Goal: Information Seeking & Learning: Find specific fact

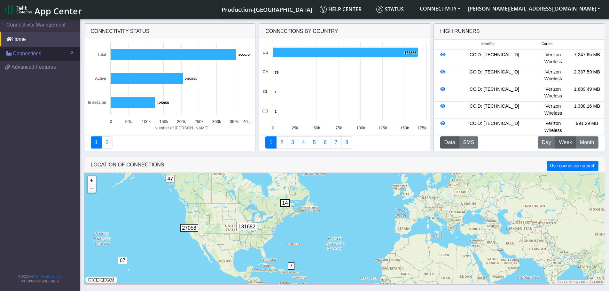
click at [32, 54] on span "Connections" at bounding box center [27, 54] width 28 height 8
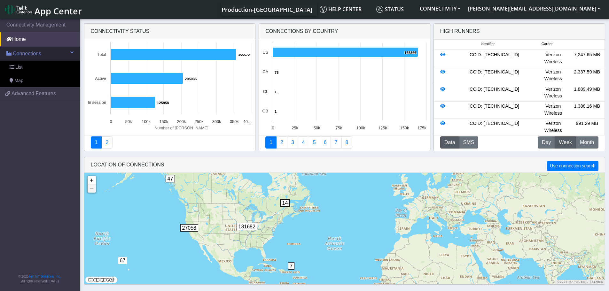
click at [32, 54] on span "Connections" at bounding box center [27, 54] width 28 height 8
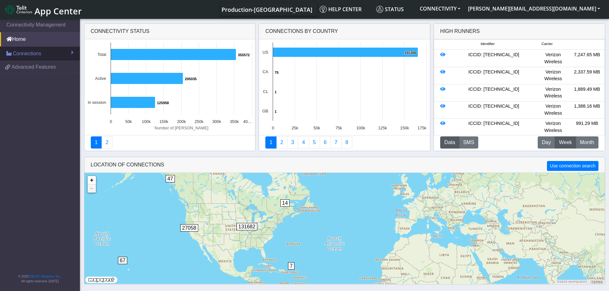
click at [32, 54] on span "Connections" at bounding box center [27, 54] width 28 height 8
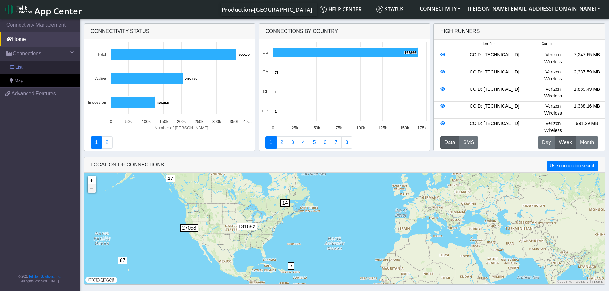
click at [20, 68] on span "List" at bounding box center [18, 67] width 7 height 7
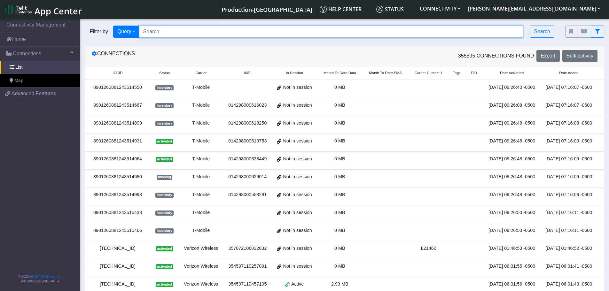
click at [184, 34] on input "Search..." at bounding box center [331, 32] width 384 height 12
paste input "89033023428100000000045165976527"
type input "89033023428100000000045165976527"
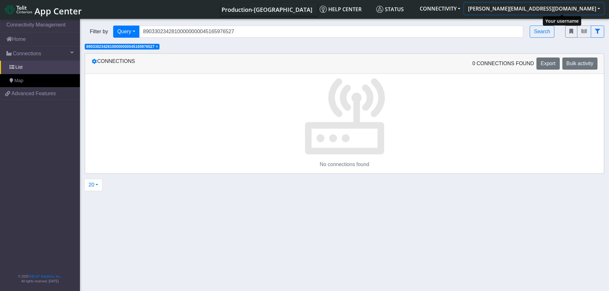
click at [589, 9] on button "[PERSON_NAME][EMAIL_ADDRESS][DOMAIN_NAME]" at bounding box center [534, 9] width 140 height 12
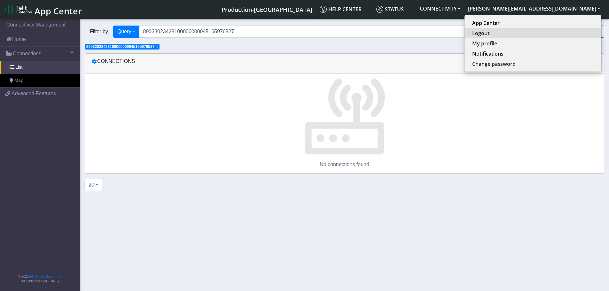
click at [546, 33] on button "Logout" at bounding box center [532, 33] width 137 height 10
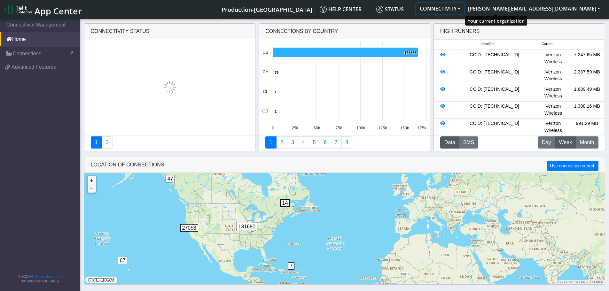
click at [464, 8] on button "CONNECTIVITY" at bounding box center [440, 9] width 48 height 12
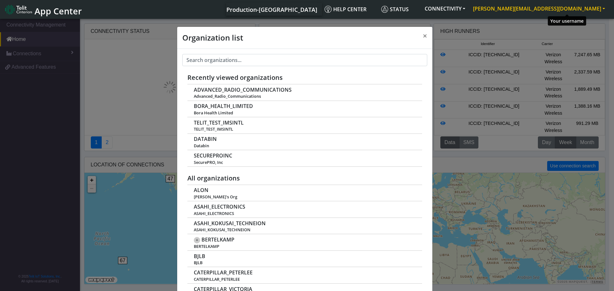
scroll to position [2, 0]
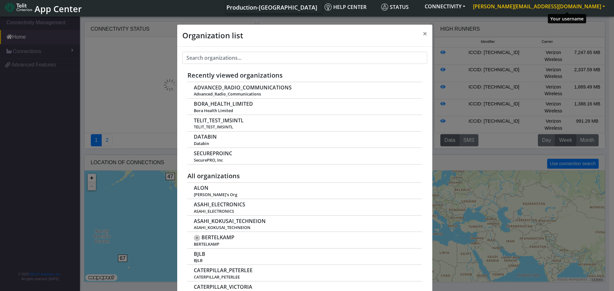
click at [600, 6] on button "[PERSON_NAME][EMAIL_ADDRESS][DOMAIN_NAME]" at bounding box center [539, 7] width 140 height 12
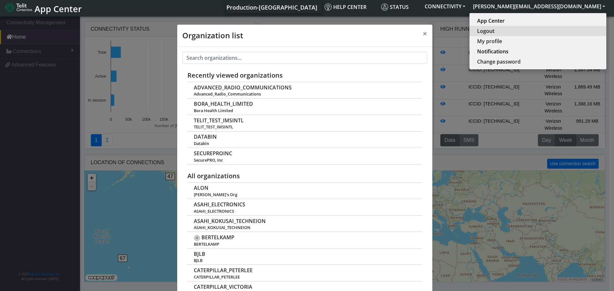
click at [555, 27] on button "Logout" at bounding box center [537, 31] width 137 height 10
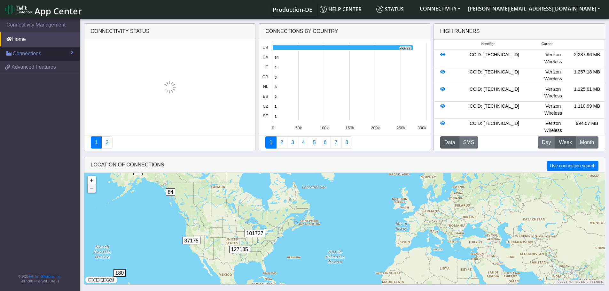
click at [27, 56] on span "Connections" at bounding box center [27, 54] width 28 height 8
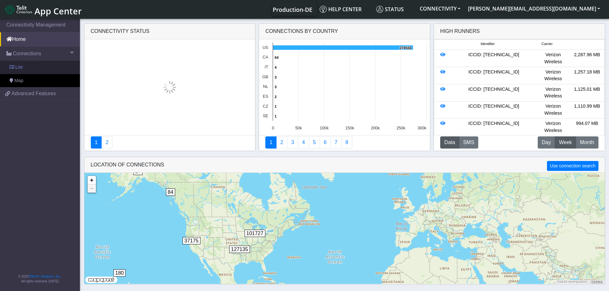
click at [19, 65] on span "List" at bounding box center [18, 67] width 7 height 7
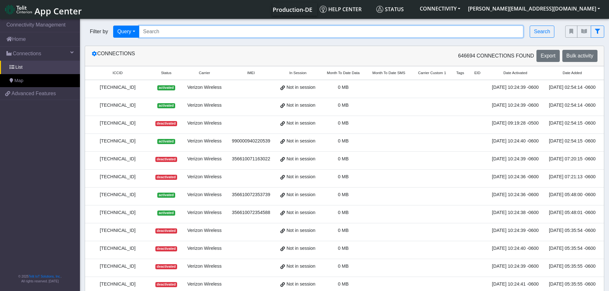
click at [212, 31] on input "Search..." at bounding box center [331, 32] width 384 height 12
paste input "89033023428100000000045165976527"
type input "89033023428100000000045165976527"
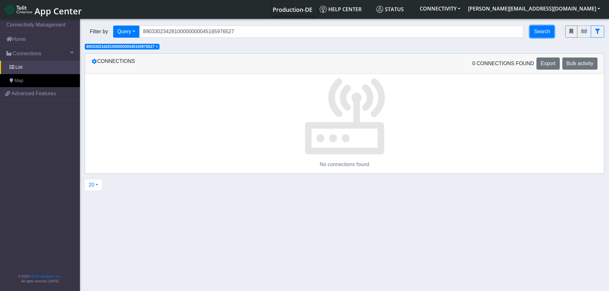
click at [540, 34] on button "Search" at bounding box center [541, 32] width 25 height 12
click at [239, 48] on span "× 89033023428100000000045165976527" at bounding box center [202, 47] width 75 height 6
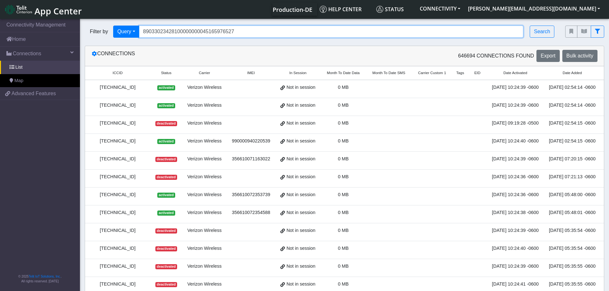
click at [245, 30] on input "89033023428100000000045165976527" at bounding box center [331, 32] width 384 height 12
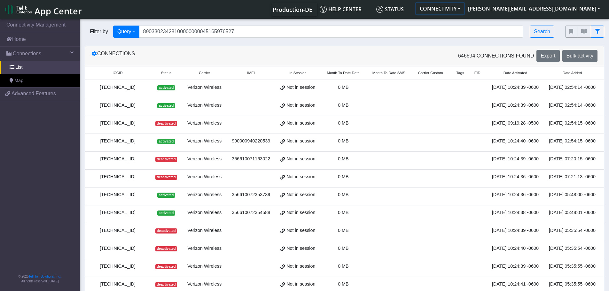
click at [464, 6] on button "CONNECTIVITY" at bounding box center [440, 9] width 48 height 12
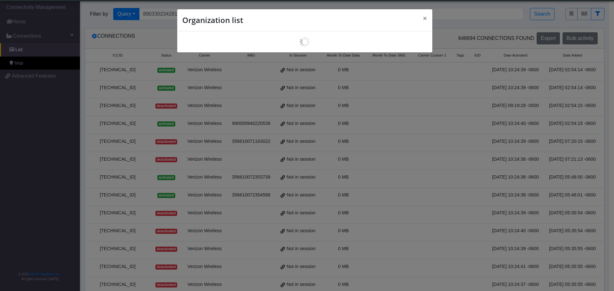
scroll to position [2, 0]
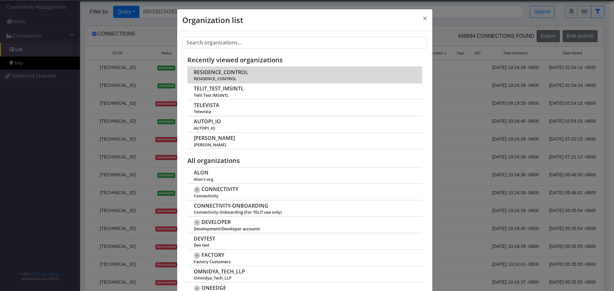
click at [239, 71] on span "RESIDENCE_CONTROL" at bounding box center [221, 72] width 54 height 6
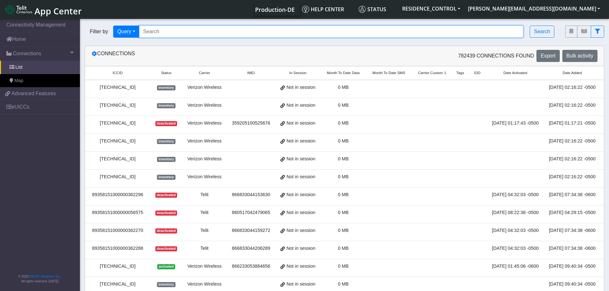
click at [205, 33] on input "Search..." at bounding box center [331, 32] width 384 height 12
paste input "89033023428100000000045165976527"
type input "89033023428100000000045165976527"
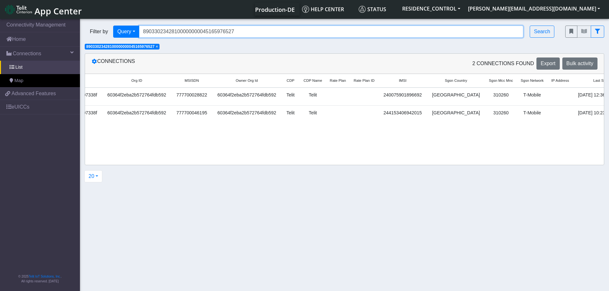
scroll to position [0, 722]
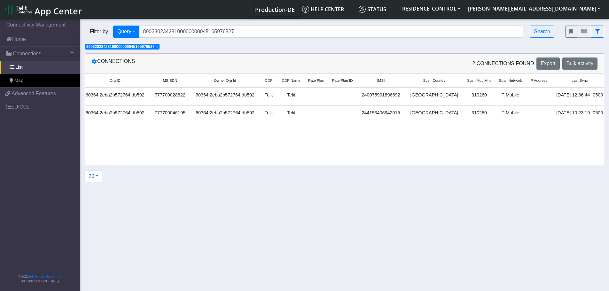
click at [612, 96] on link "Detail" at bounding box center [620, 97] width 17 height 10
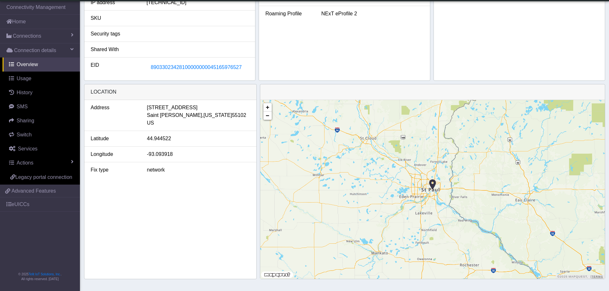
scroll to position [202, 0]
click at [186, 68] on span "89033023428100000000045165976527" at bounding box center [196, 66] width 91 height 5
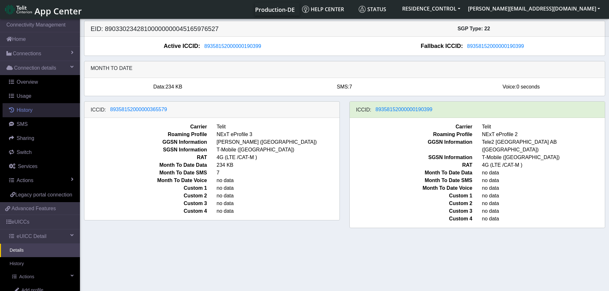
click at [25, 109] on span "History" at bounding box center [25, 109] width 16 height 5
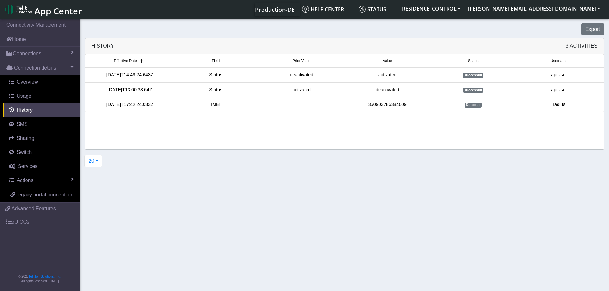
drag, startPoint x: 163, startPoint y: 106, endPoint x: 121, endPoint y: 101, distance: 42.8
click at [104, 107] on div "2025-04-23T17:42:24.033Z" at bounding box center [130, 104] width 86 height 7
click at [151, 77] on div "2025-09-18T14:49:24.643Z" at bounding box center [130, 75] width 86 height 7
drag, startPoint x: 157, startPoint y: 74, endPoint x: 97, endPoint y: 81, distance: 60.4
click at [97, 81] on li "2025-09-18T14:49:24.643Z Status deactivated activated successful apiUser" at bounding box center [344, 75] width 519 height 15
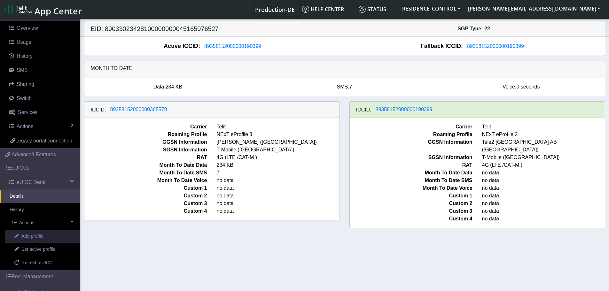
scroll to position [77, 0]
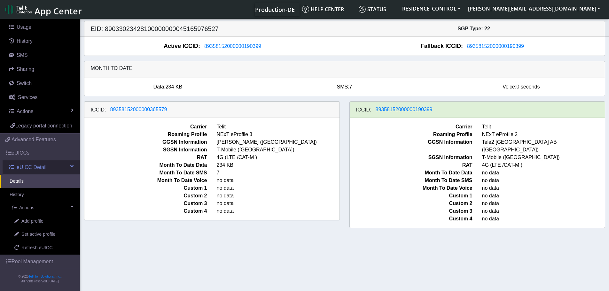
click at [38, 166] on span "eUICC Detail" at bounding box center [32, 168] width 30 height 8
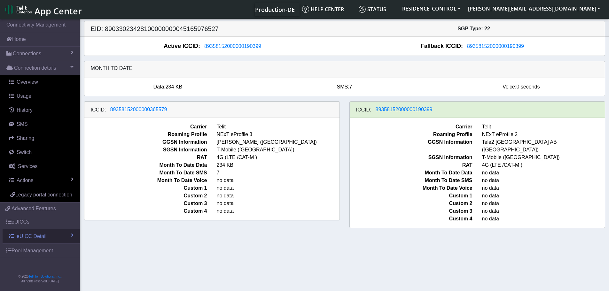
scroll to position [0, 0]
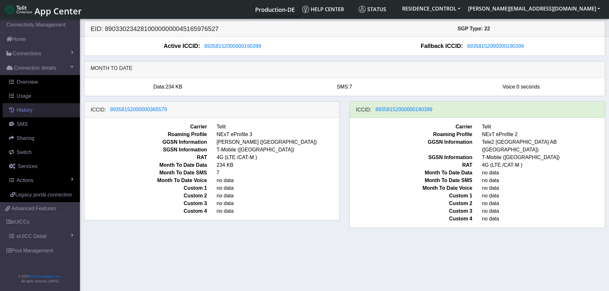
click at [37, 108] on link "History" at bounding box center [41, 110] width 77 height 14
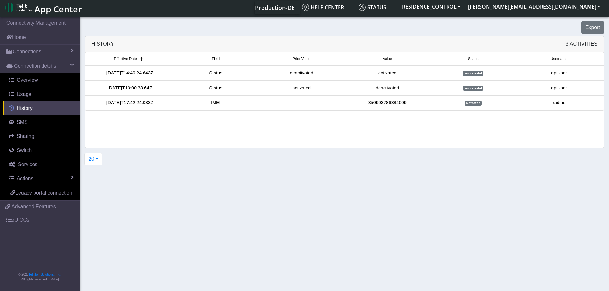
scroll to position [2, 0]
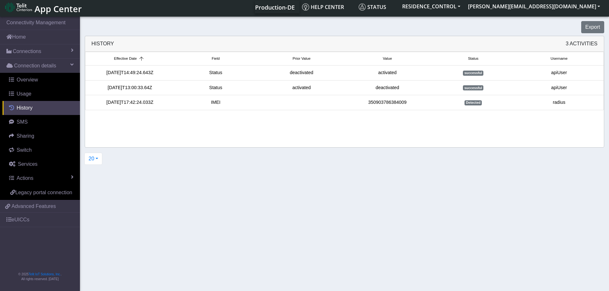
click at [31, 107] on span "History" at bounding box center [25, 107] width 16 height 5
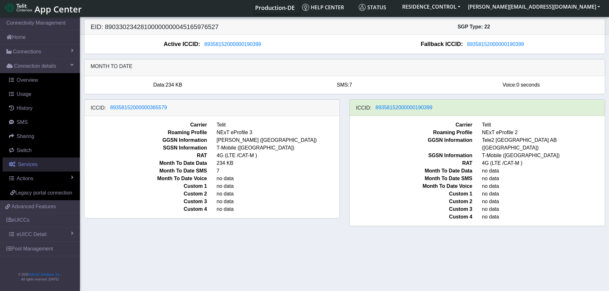
scroll to position [2, 0]
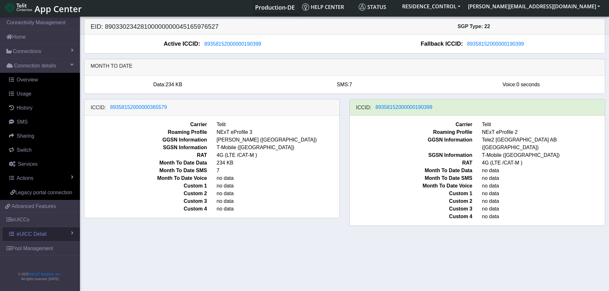
click at [73, 232] on span at bounding box center [72, 232] width 3 height 5
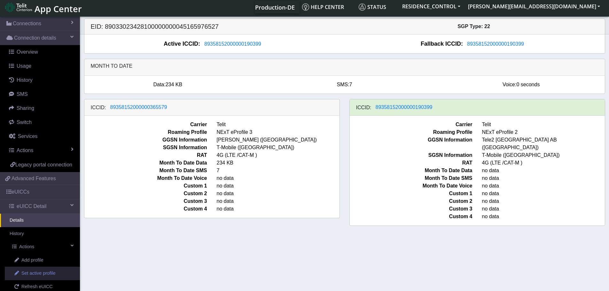
scroll to position [77, 0]
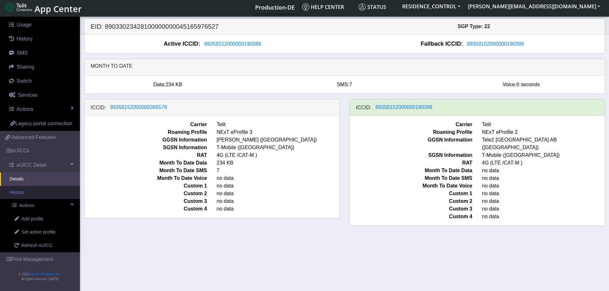
click at [28, 190] on link "History" at bounding box center [40, 192] width 80 height 13
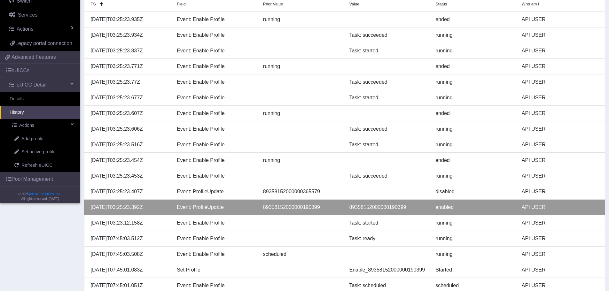
scroll to position [131, 0]
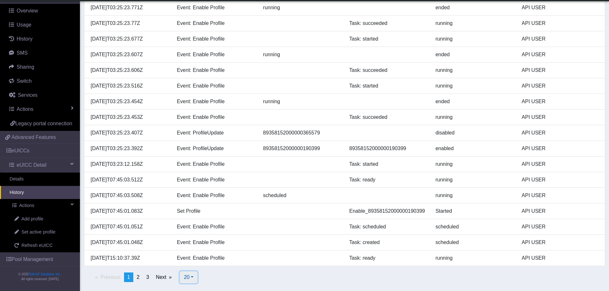
click at [194, 277] on button "20" at bounding box center [189, 277] width 18 height 12
click at [205, 263] on button "500" at bounding box center [205, 263] width 50 height 10
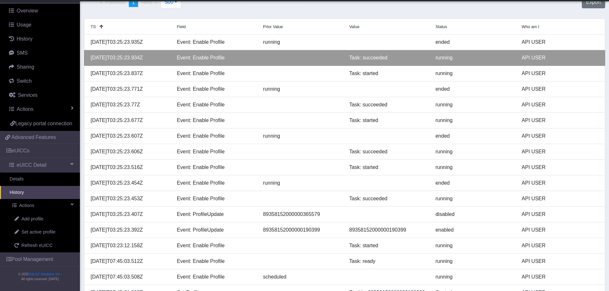
scroll to position [0, 0]
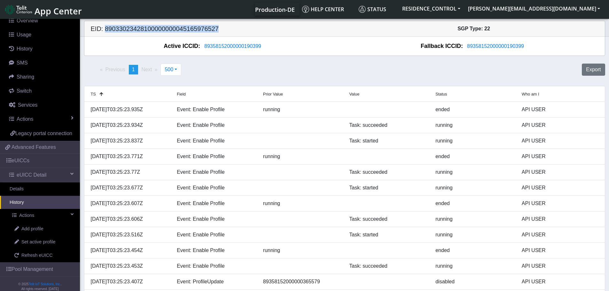
drag, startPoint x: 227, startPoint y: 27, endPoint x: 105, endPoint y: 30, distance: 122.4
click at [105, 30] on h5 "EID: 89033023428100000000045165976527" at bounding box center [215, 29] width 259 height 8
copy h5 "89033023428100000000045165976527"
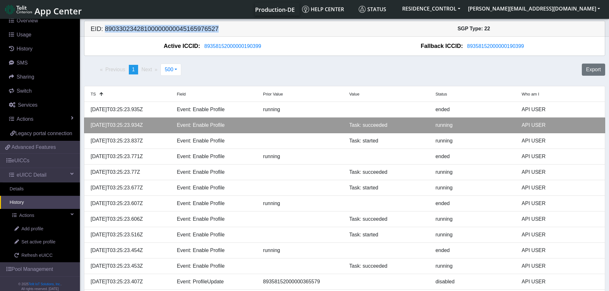
drag, startPoint x: 134, startPoint y: 145, endPoint x: 142, endPoint y: 130, distance: 16.1
click at [142, 130] on li "2025-09-21T03:25:23.934Z Event: Enable Profile Task: succeeded running API USER" at bounding box center [344, 126] width 521 height 16
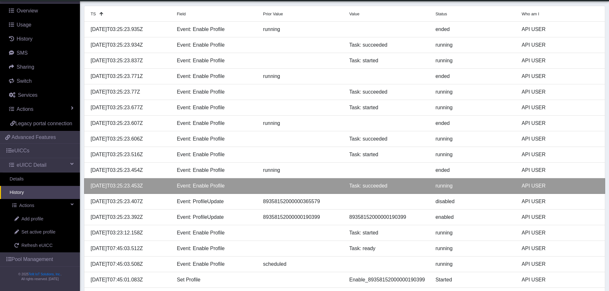
scroll to position [85, 0]
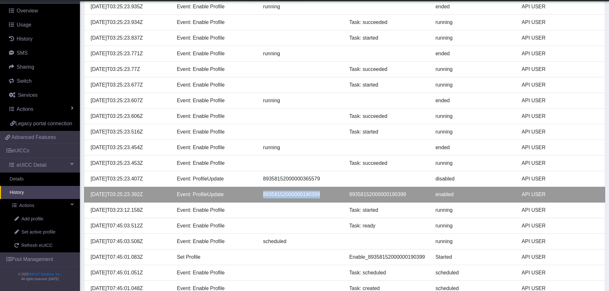
drag, startPoint x: 307, startPoint y: 197, endPoint x: 260, endPoint y: 197, distance: 47.0
click at [260, 197] on div "89358152000000190399" at bounding box center [301, 195] width 86 height 8
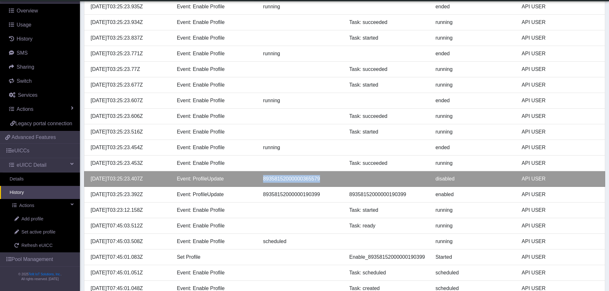
drag, startPoint x: 324, startPoint y: 180, endPoint x: 264, endPoint y: 179, distance: 60.1
click at [264, 179] on div "89358152000000365579" at bounding box center [301, 179] width 86 height 8
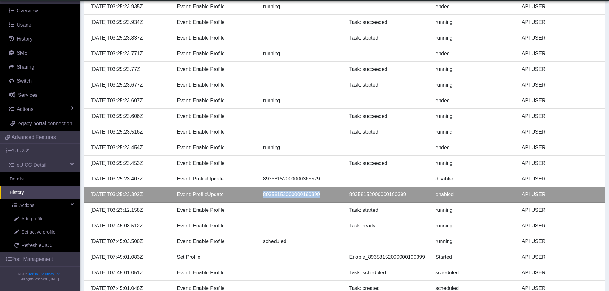
drag, startPoint x: 327, startPoint y: 196, endPoint x: 264, endPoint y: 196, distance: 63.3
click at [263, 195] on div "89358152000000190399" at bounding box center [301, 195] width 86 height 8
copy div "89358152000000190399"
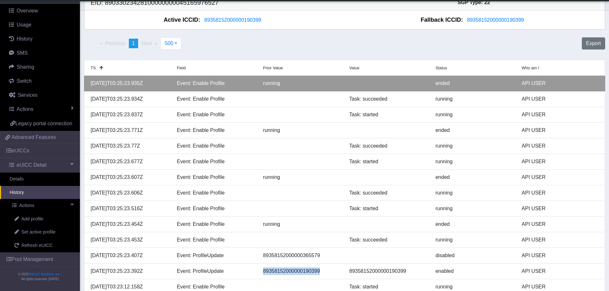
scroll to position [0, 0]
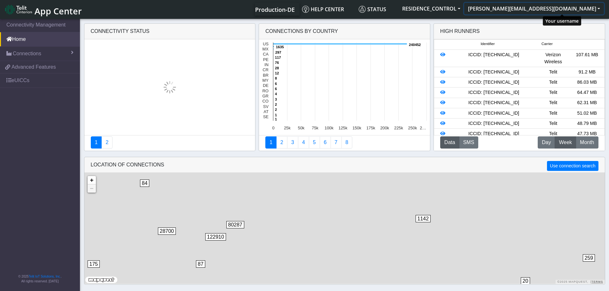
click at [596, 8] on button "[PERSON_NAME][EMAIL_ADDRESS][DOMAIN_NAME]" at bounding box center [534, 9] width 140 height 12
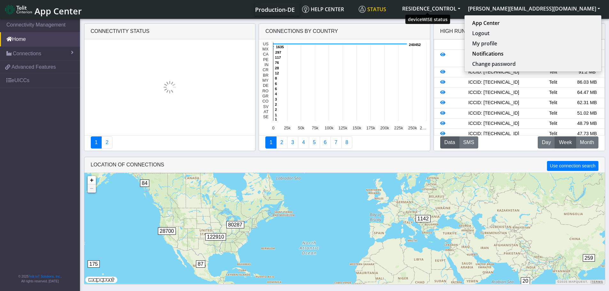
click at [386, 9] on span "Status" at bounding box center [372, 9] width 27 height 7
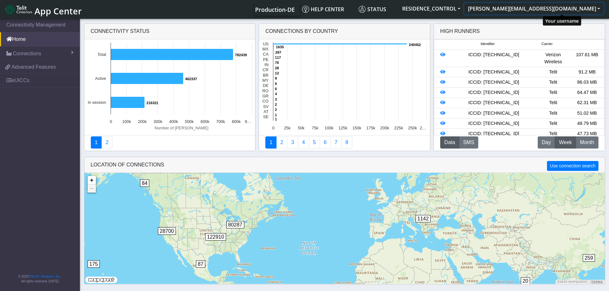
click at [598, 10] on button "[PERSON_NAME][EMAIL_ADDRESS][DOMAIN_NAME]" at bounding box center [534, 9] width 140 height 12
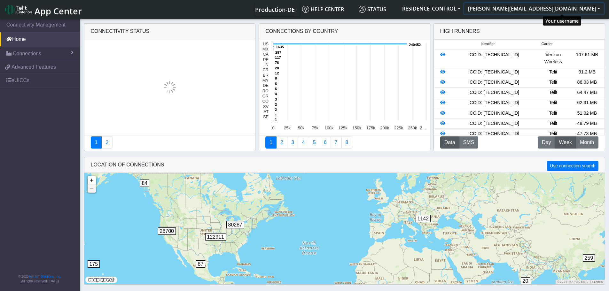
click at [591, 7] on button "[PERSON_NAME][EMAIL_ADDRESS][DOMAIN_NAME]" at bounding box center [534, 9] width 140 height 12
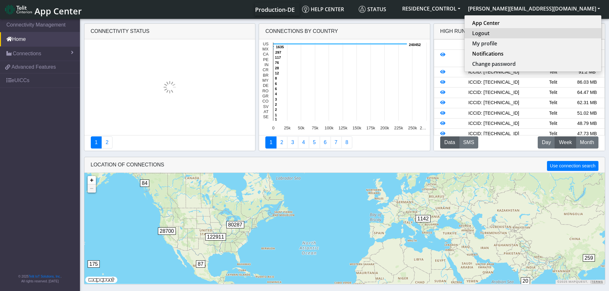
click at [540, 32] on button "Logout" at bounding box center [532, 33] width 137 height 10
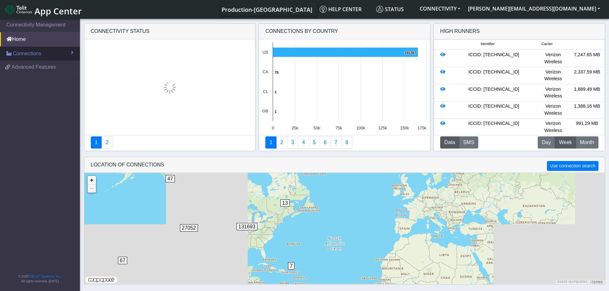
click at [31, 52] on span "Connections" at bounding box center [27, 54] width 28 height 8
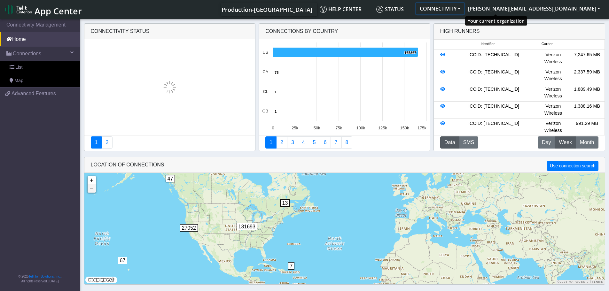
click at [464, 9] on button "CONNECTIVITY" at bounding box center [440, 9] width 48 height 12
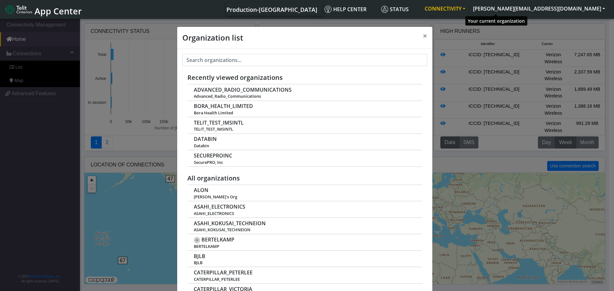
scroll to position [2, 0]
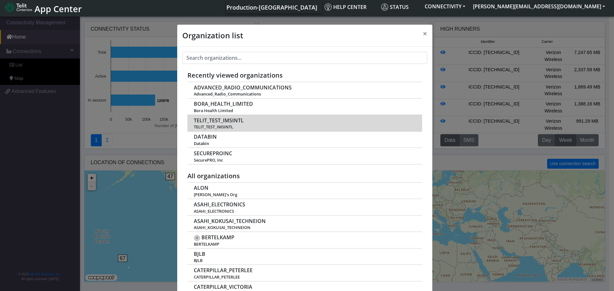
click at [210, 125] on span "TELIT_TEST_IMSINTL" at bounding box center [304, 127] width 221 height 5
click at [223, 121] on span "TELIT_TEST_IMSINTL" at bounding box center [219, 121] width 50 height 6
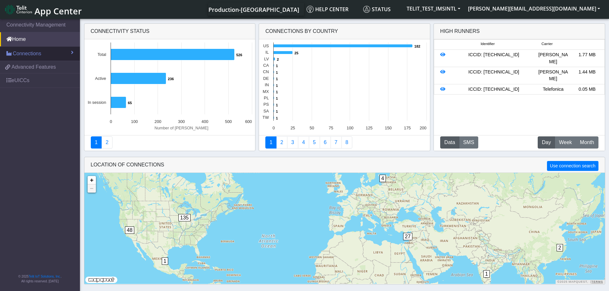
click at [30, 53] on span "Connections" at bounding box center [27, 54] width 28 height 8
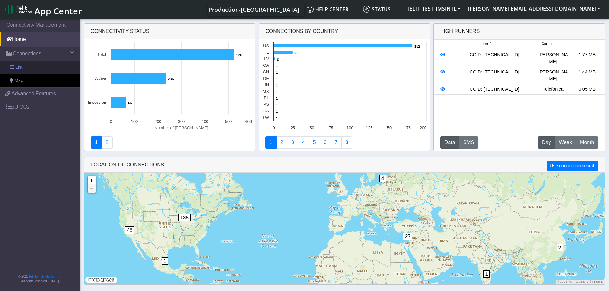
click at [16, 66] on span "List" at bounding box center [18, 67] width 7 height 7
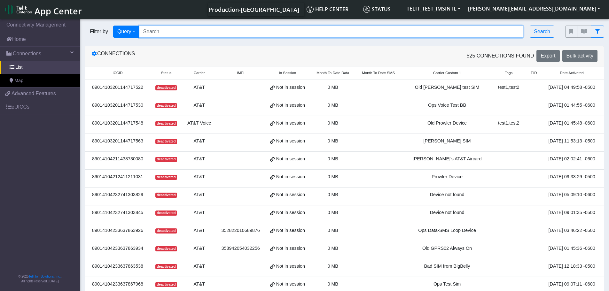
click at [252, 32] on input "Search..." at bounding box center [331, 32] width 384 height 12
type input "[PERSON_NAME]"
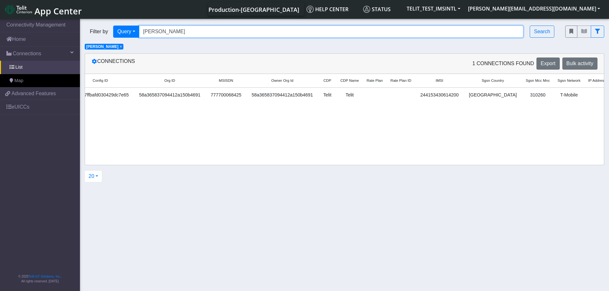
scroll to position [0, 721]
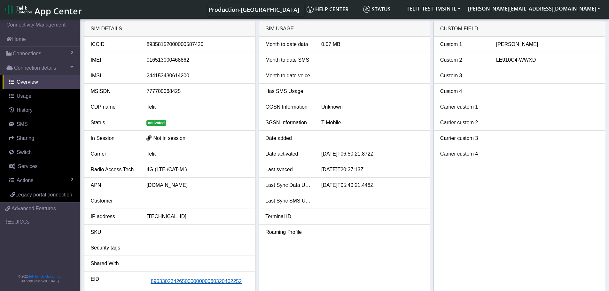
click at [187, 281] on span "89033023426500000000060320402252" at bounding box center [196, 281] width 91 height 5
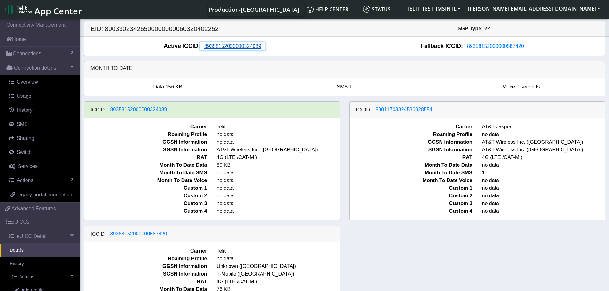
click at [231, 47] on span "89358152000000324089" at bounding box center [232, 45] width 57 height 5
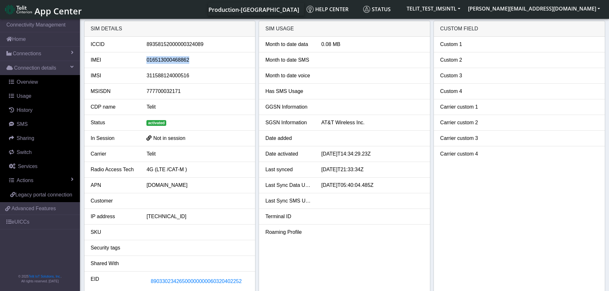
drag, startPoint x: 189, startPoint y: 59, endPoint x: 147, endPoint y: 63, distance: 41.7
click at [147, 63] on div "016513000468862" at bounding box center [198, 60] width 112 height 8
copy div "016513000468862"
click at [169, 59] on div "016513000468862" at bounding box center [198, 60] width 112 height 8
drag, startPoint x: 170, startPoint y: 59, endPoint x: 145, endPoint y: 61, distance: 25.3
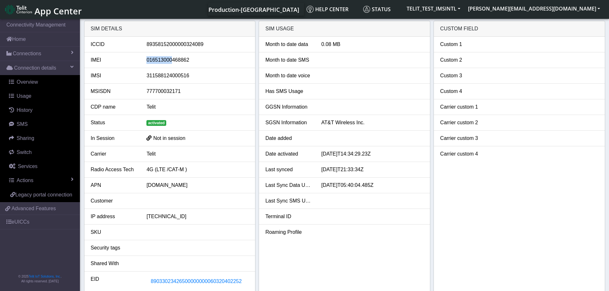
click at [145, 61] on div "016513000468862" at bounding box center [198, 60] width 112 height 8
click at [168, 59] on div "016513000468862" at bounding box center [198, 60] width 112 height 8
click at [189, 45] on div "89358152000000324089" at bounding box center [198, 45] width 112 height 8
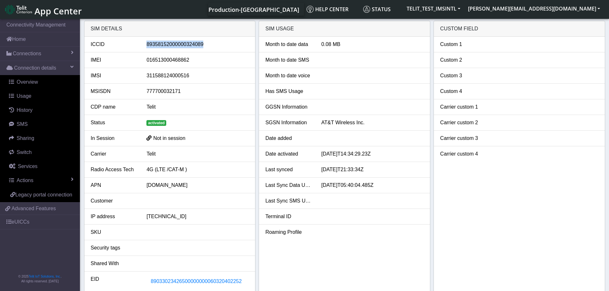
copy div "89358152000000324089"
